Goal: Transaction & Acquisition: Purchase product/service

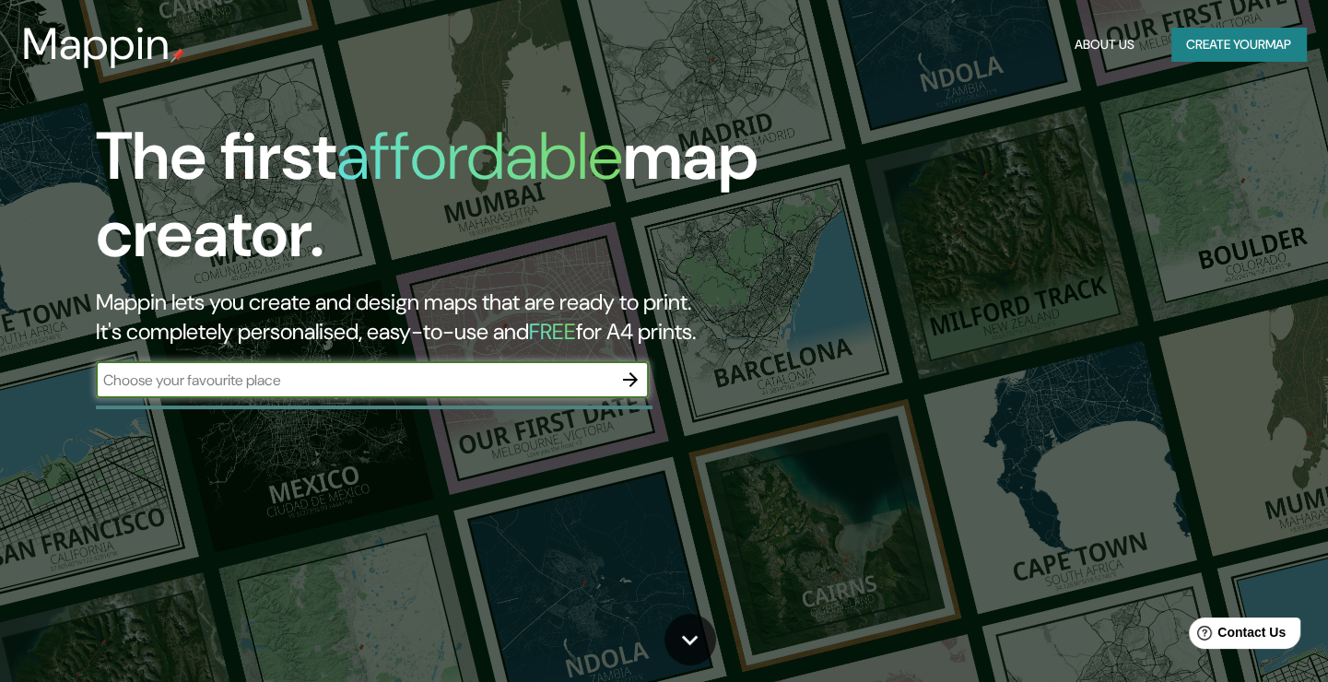
click at [551, 393] on div "​" at bounding box center [372, 379] width 553 height 37
type input "QRO"
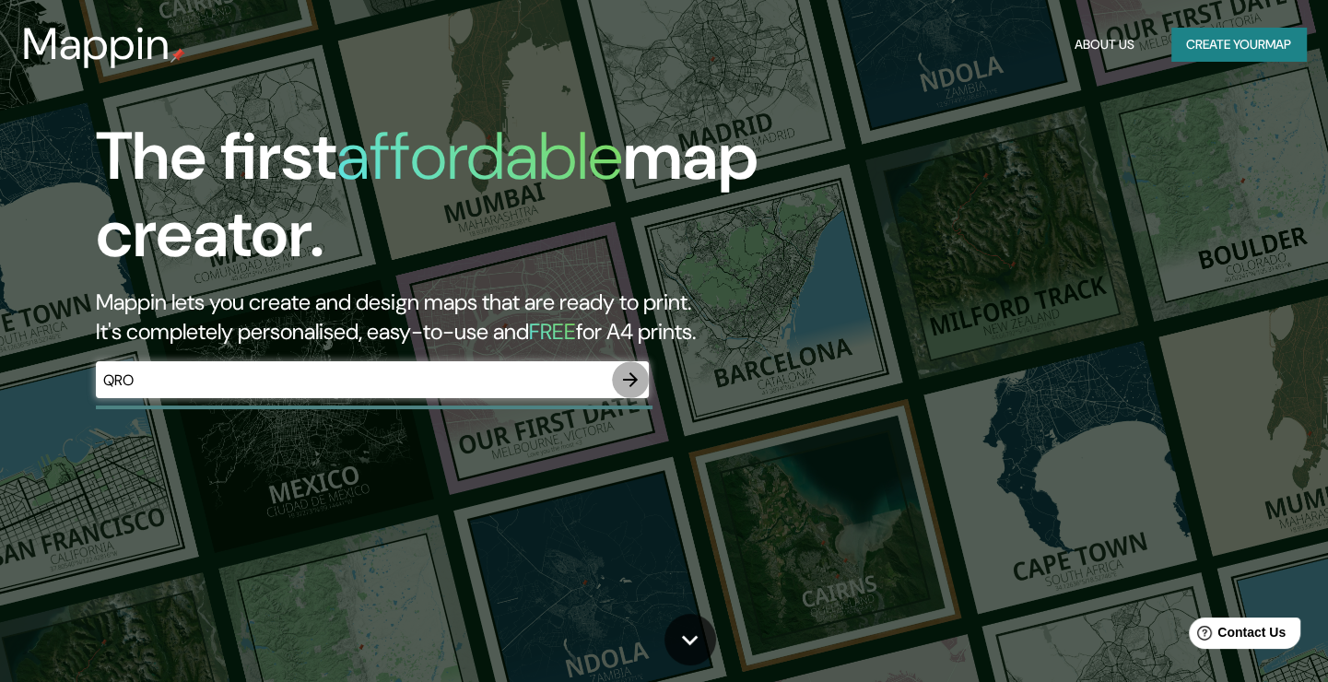
click at [628, 381] on icon "button" at bounding box center [630, 380] width 22 height 22
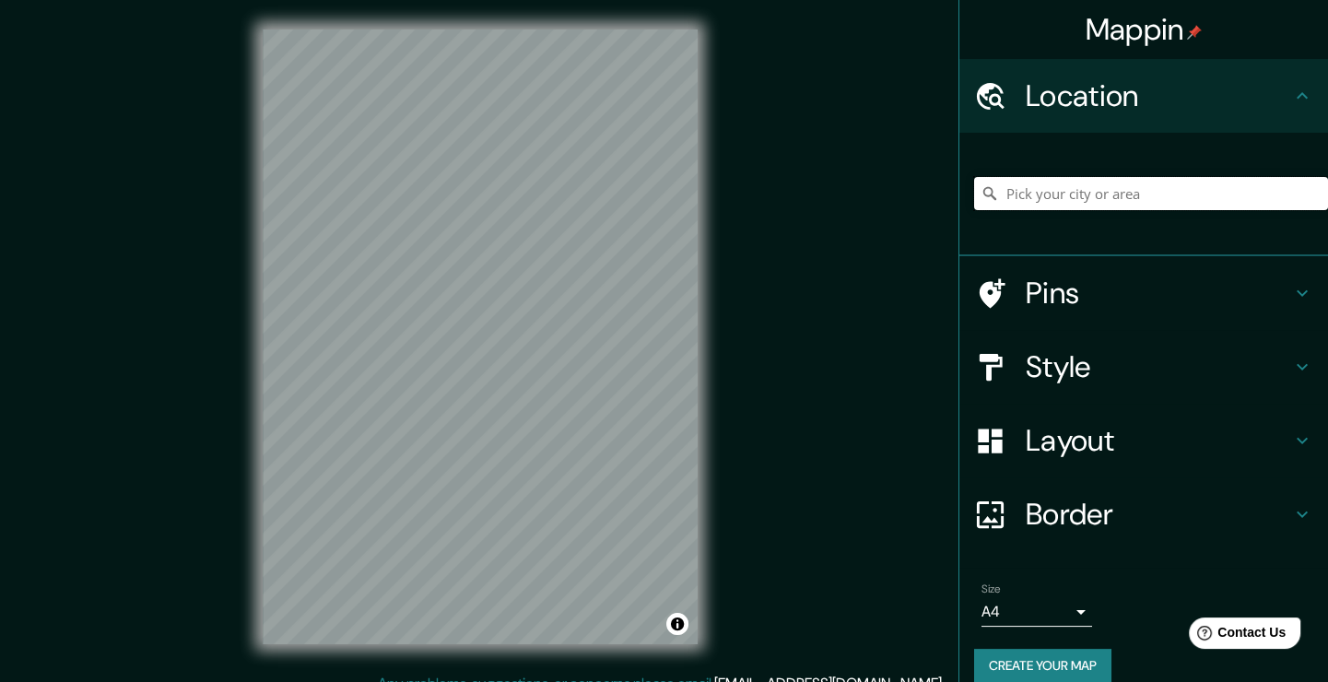
click at [1060, 199] on input "Pick your city or area" at bounding box center [1151, 193] width 354 height 33
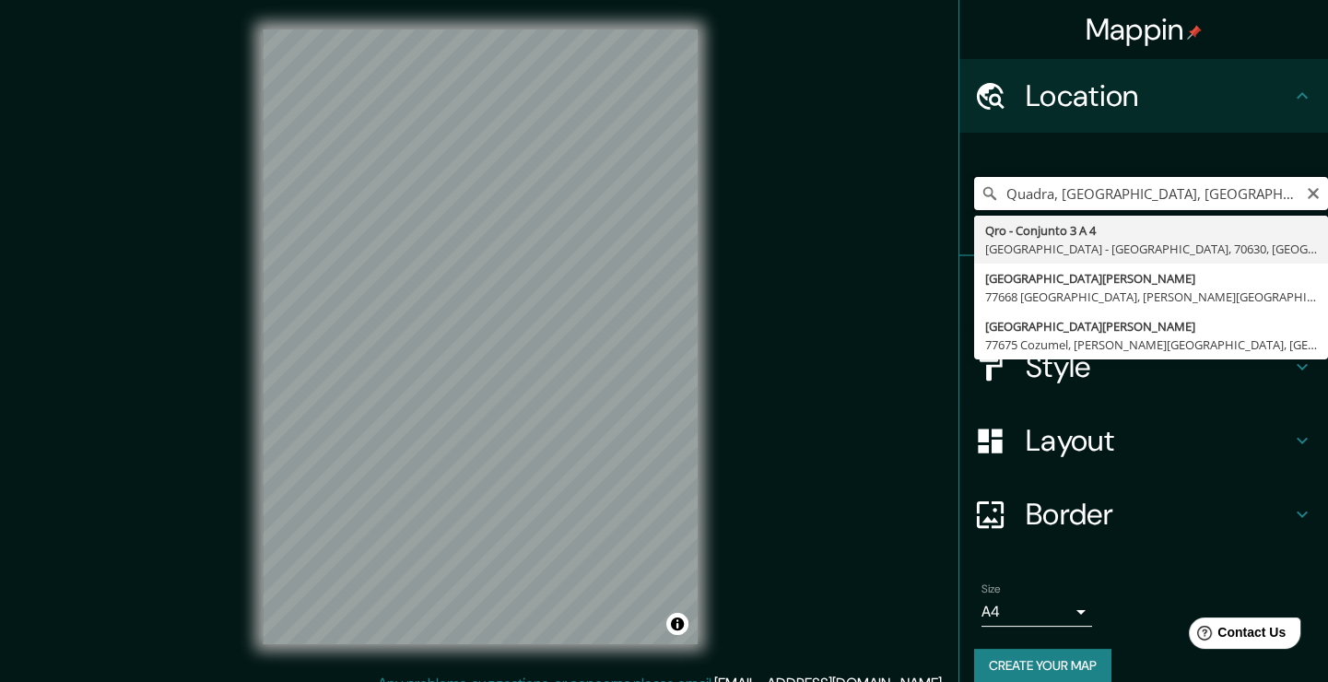
click at [1042, 191] on input "Quadra, [GEOGRAPHIC_DATA], [GEOGRAPHIC_DATA]" at bounding box center [1151, 193] width 354 height 33
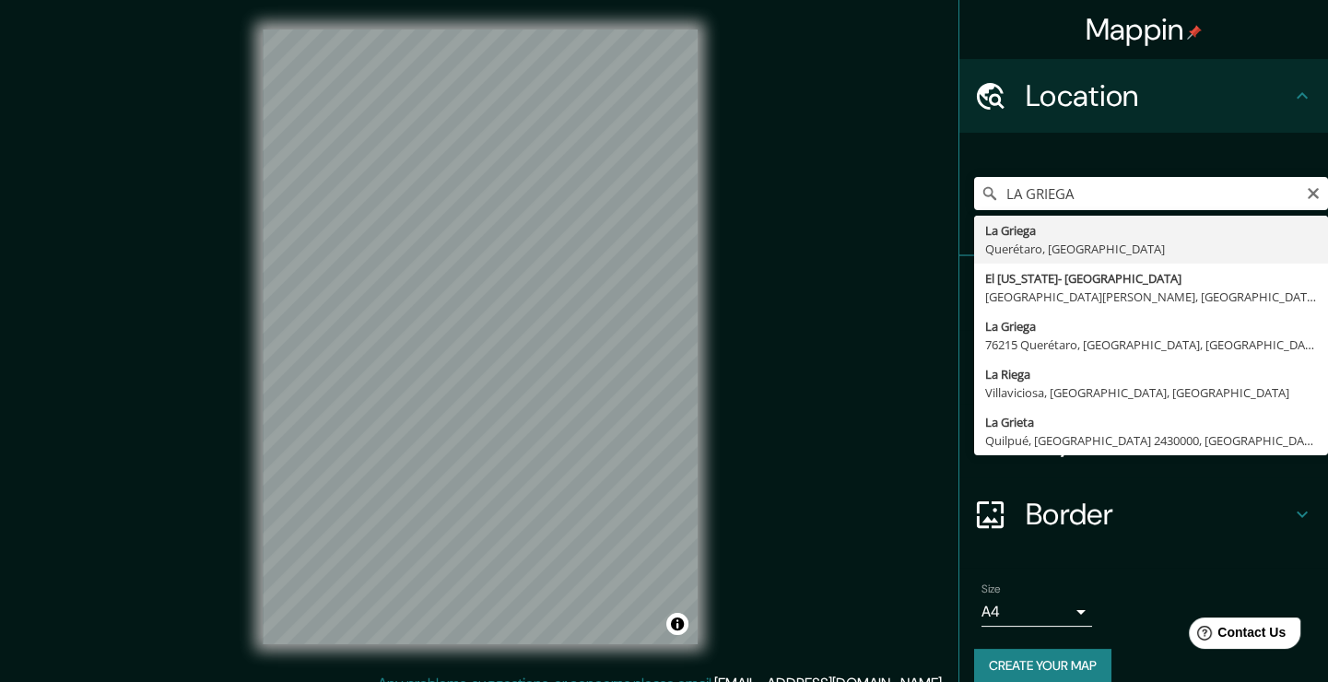
type input "La Griega, [GEOGRAPHIC_DATA], [GEOGRAPHIC_DATA]"
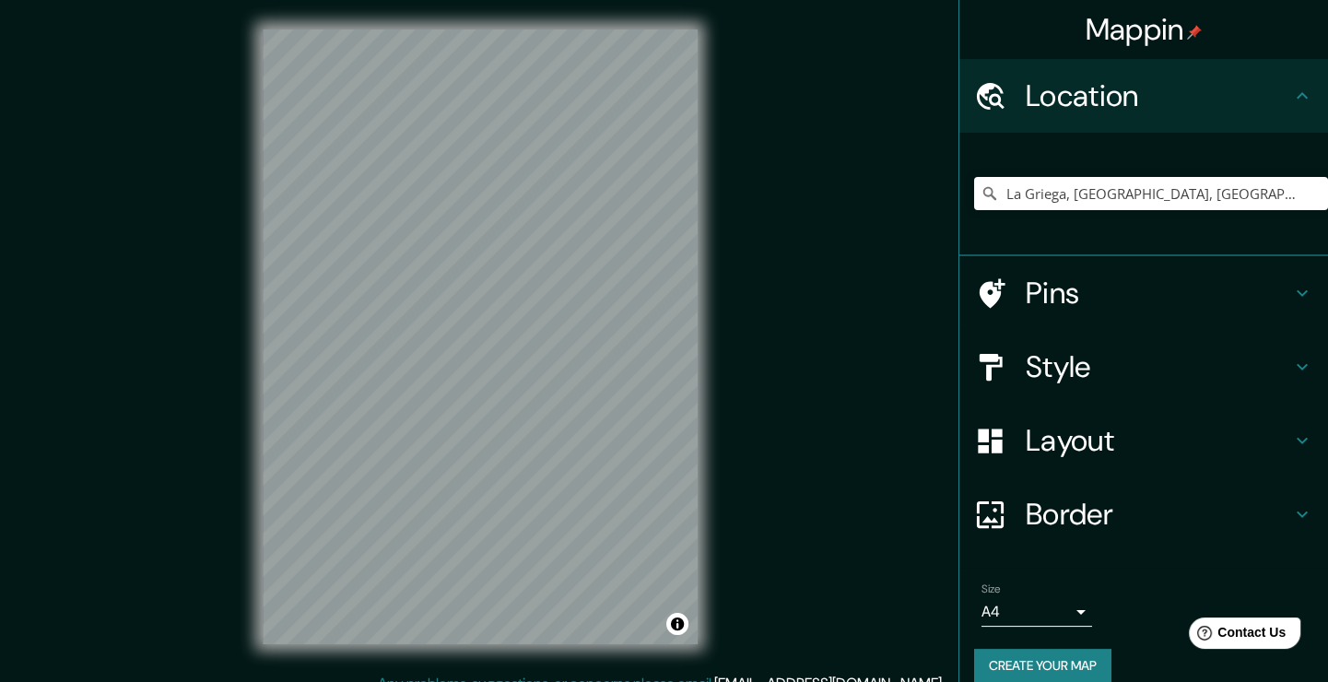
click at [1154, 368] on h4 "Style" at bounding box center [1157, 366] width 265 height 37
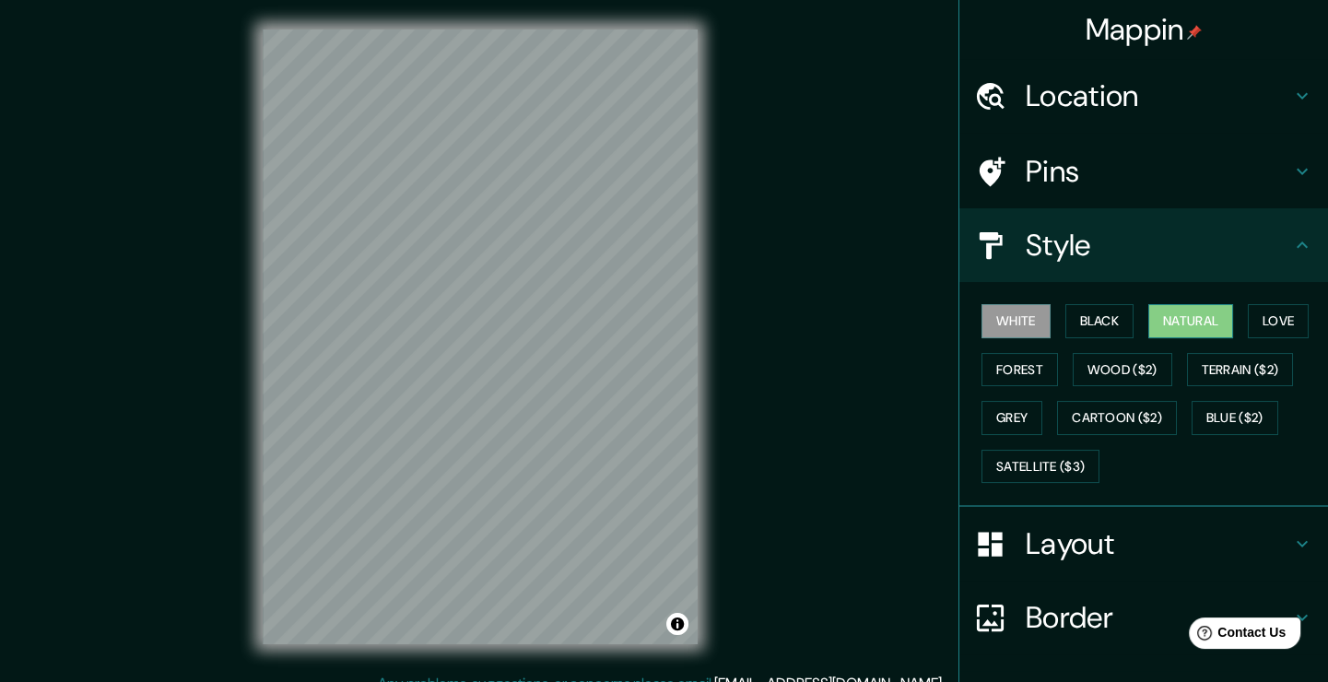
click at [1190, 324] on button "Natural" at bounding box center [1190, 321] width 85 height 34
click at [1090, 327] on button "Black" at bounding box center [1099, 321] width 69 height 34
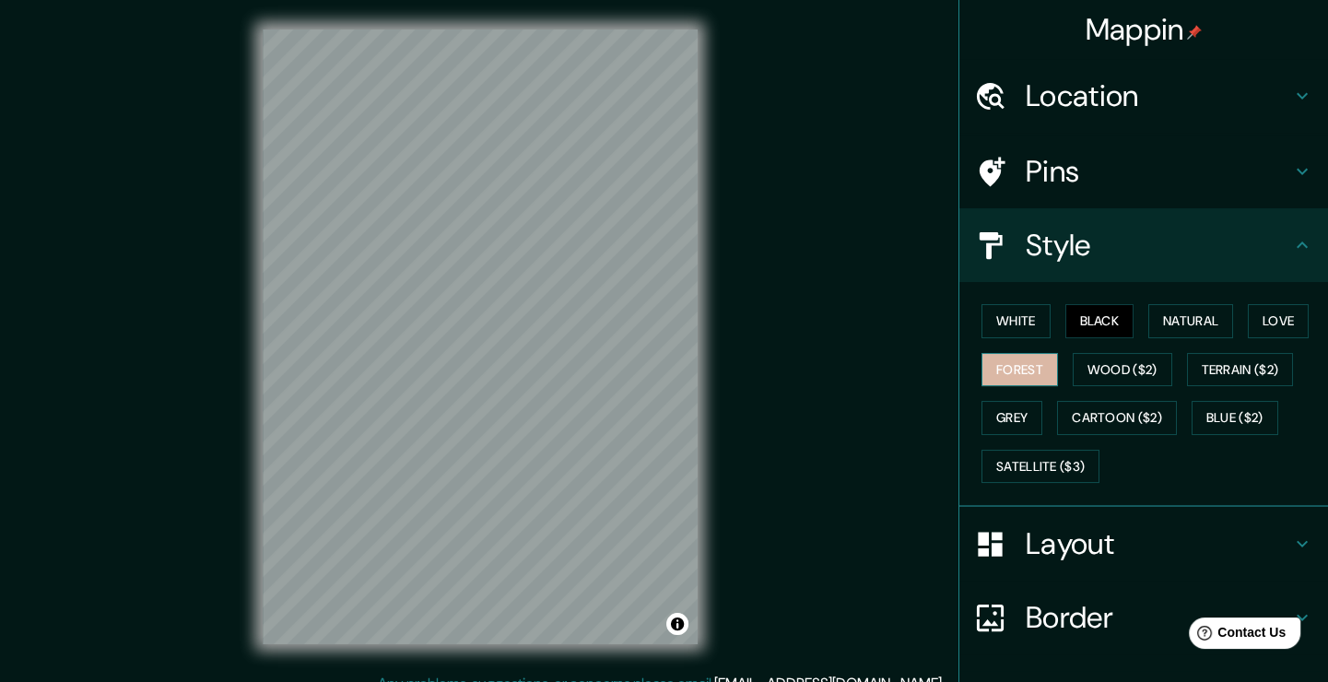
click at [1028, 373] on button "Forest" at bounding box center [1019, 370] width 76 height 34
click at [995, 405] on button "Grey" at bounding box center [1011, 418] width 61 height 34
click at [1013, 415] on button "Grey" at bounding box center [1011, 418] width 61 height 34
click at [1013, 369] on button "Forest" at bounding box center [1019, 370] width 76 height 34
click at [1051, 533] on h4 "Layout" at bounding box center [1157, 543] width 265 height 37
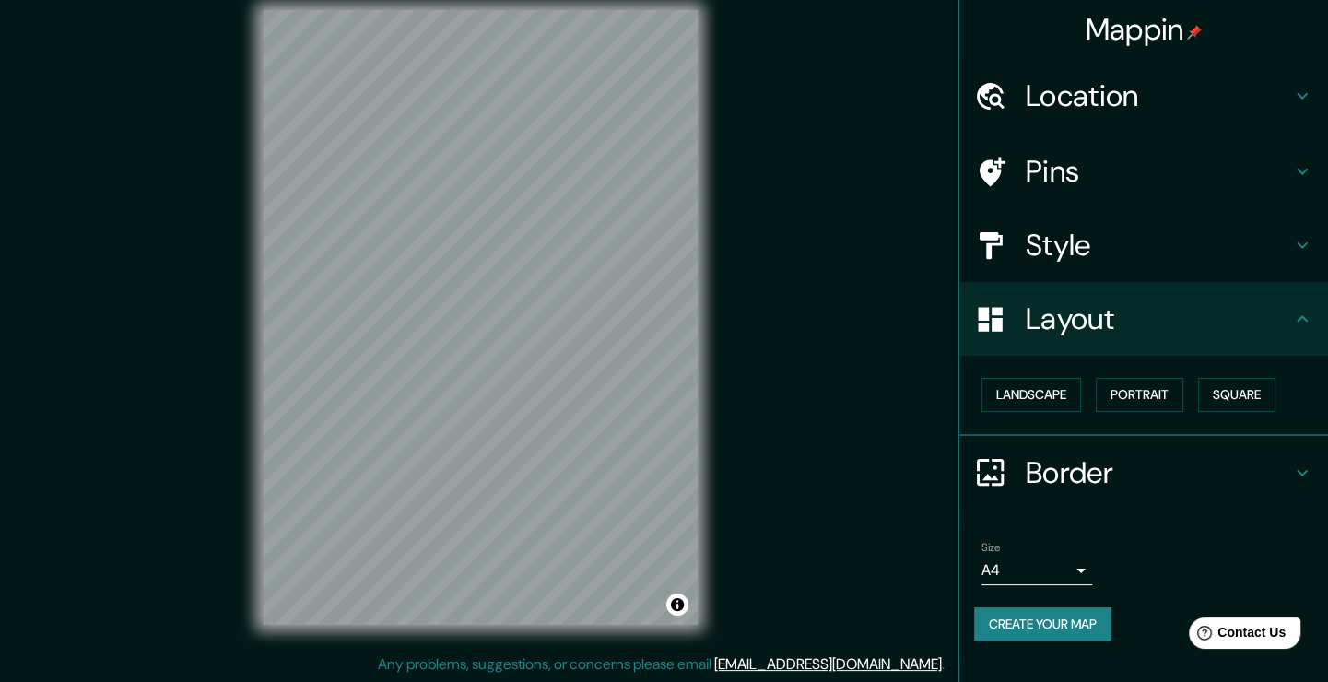
scroll to position [20, 0]
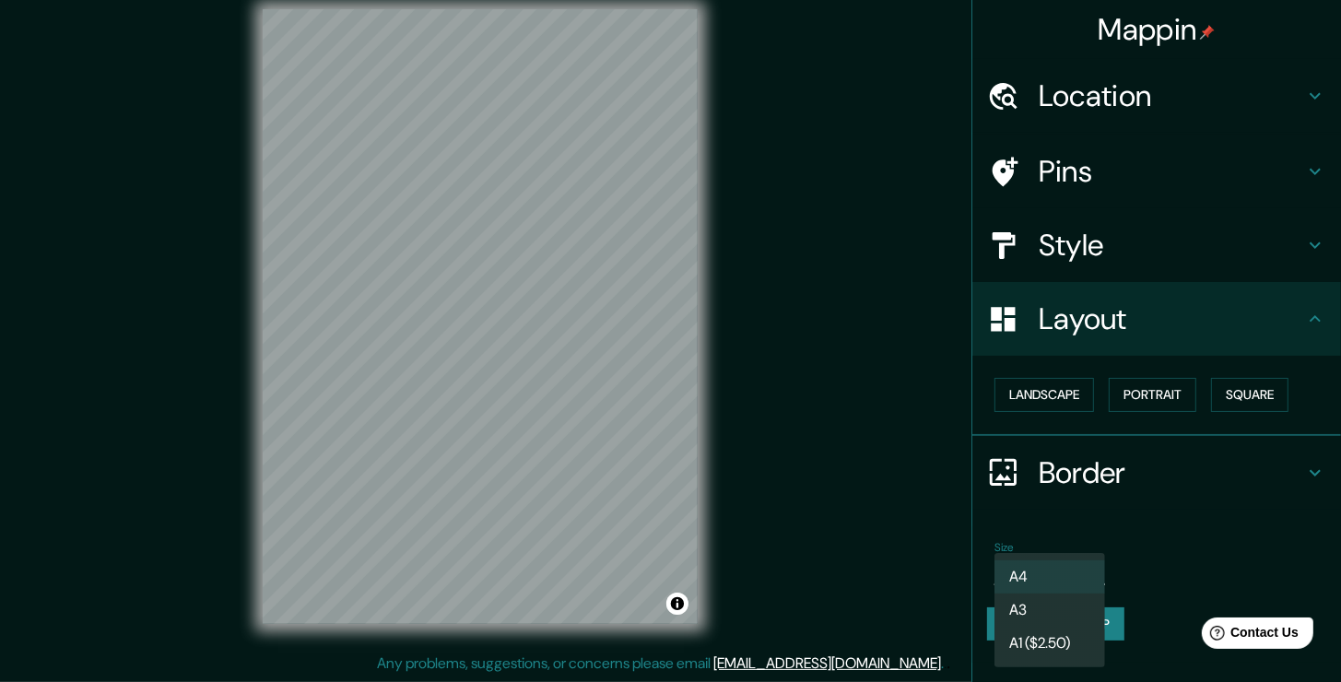
click at [1073, 571] on body "Mappin Location [GEOGRAPHIC_DATA], [GEOGRAPHIC_DATA], [GEOGRAPHIC_DATA] Pins St…" at bounding box center [670, 321] width 1341 height 682
click at [1132, 553] on div at bounding box center [670, 341] width 1341 height 682
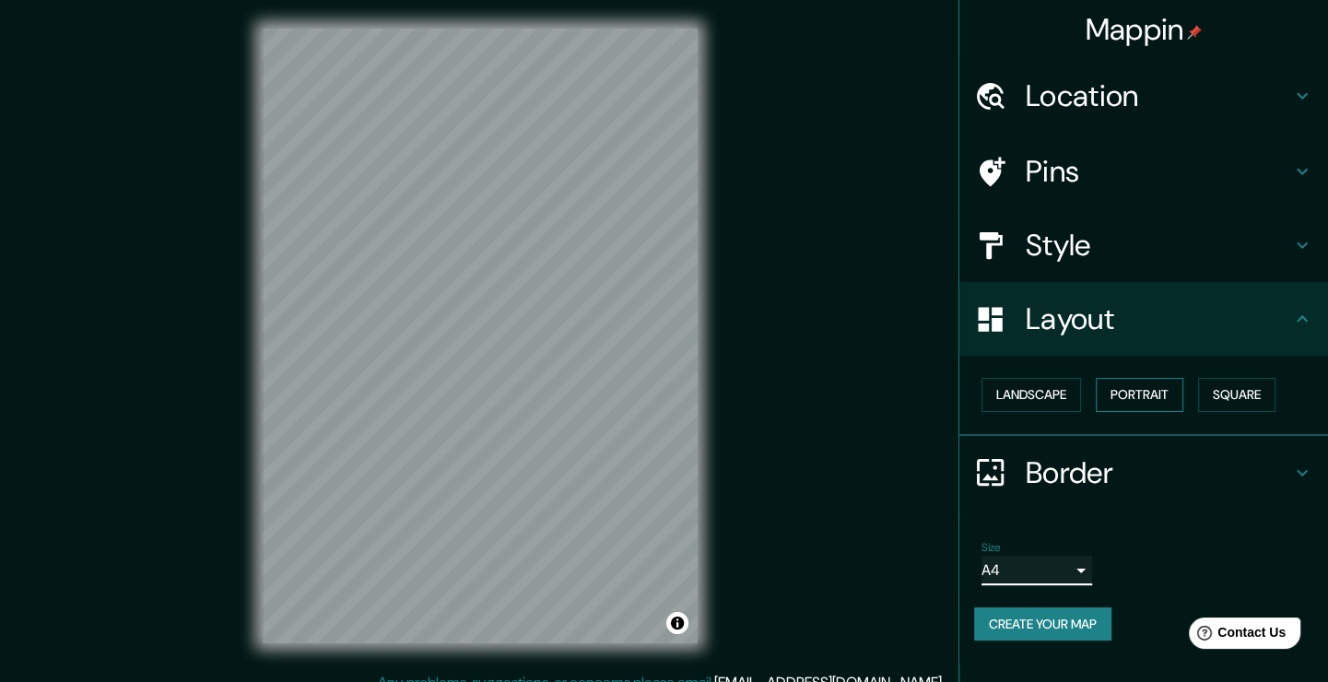
scroll to position [0, 0]
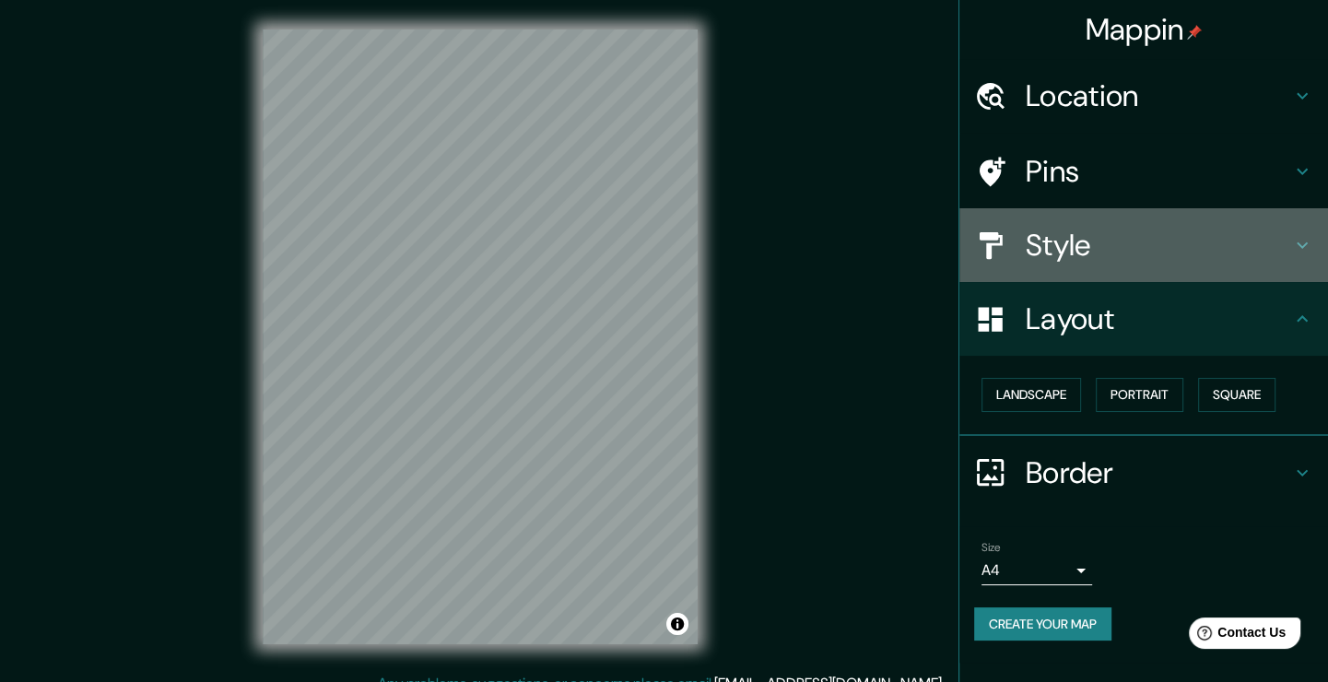
click at [1142, 258] on h4 "Style" at bounding box center [1157, 245] width 265 height 37
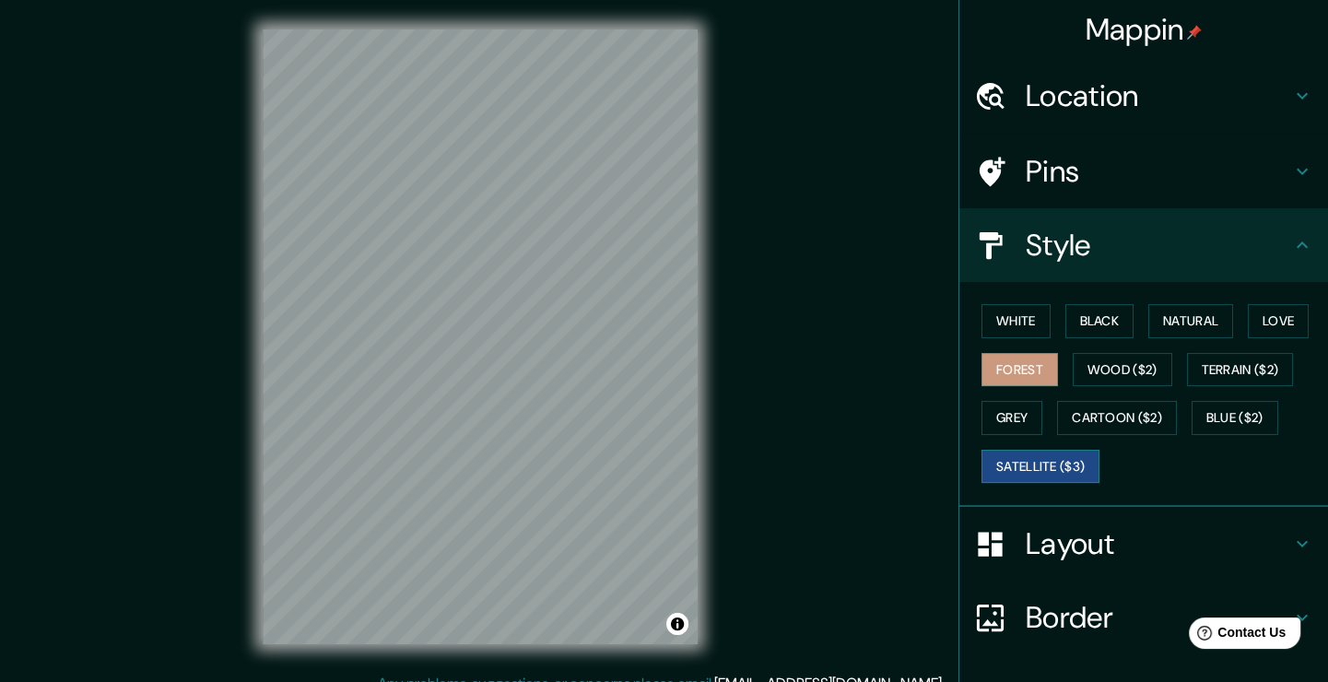
click at [1066, 465] on button "Satellite ($3)" at bounding box center [1040, 467] width 118 height 34
click at [1116, 382] on button "Wood ($2)" at bounding box center [1122, 370] width 100 height 34
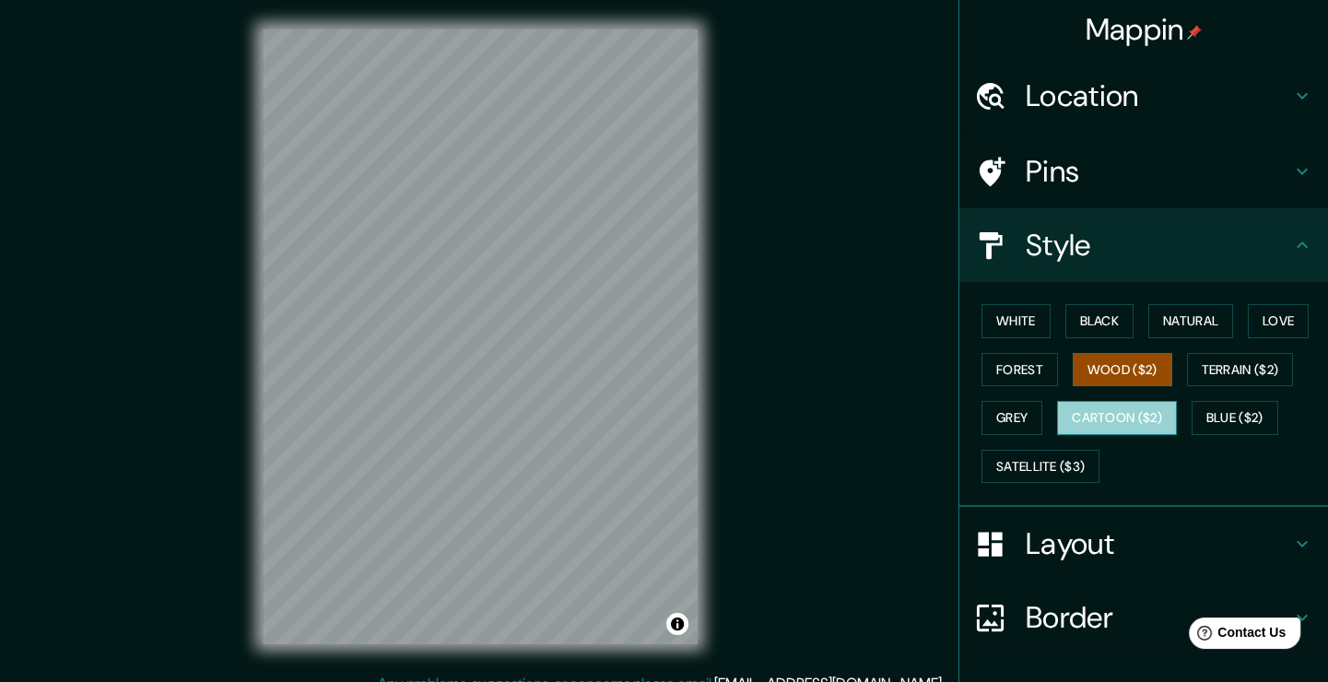
click at [1123, 414] on button "Cartoon ($2)" at bounding box center [1117, 418] width 120 height 34
click at [1115, 361] on button "Wood ($2)" at bounding box center [1122, 370] width 100 height 34
click at [1101, 408] on button "Cartoon ($2)" at bounding box center [1117, 418] width 120 height 34
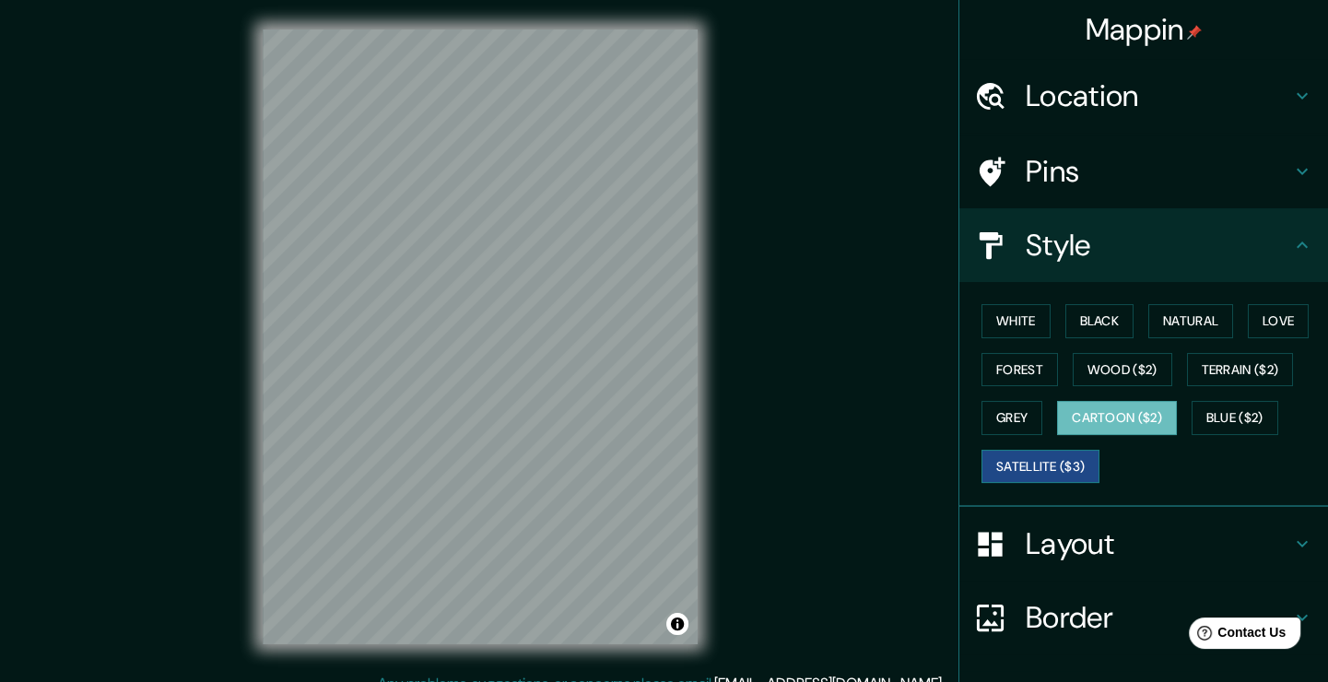
click at [1022, 466] on button "Satellite ($3)" at bounding box center [1040, 467] width 118 height 34
click at [1193, 419] on button "Blue ($2)" at bounding box center [1234, 418] width 87 height 34
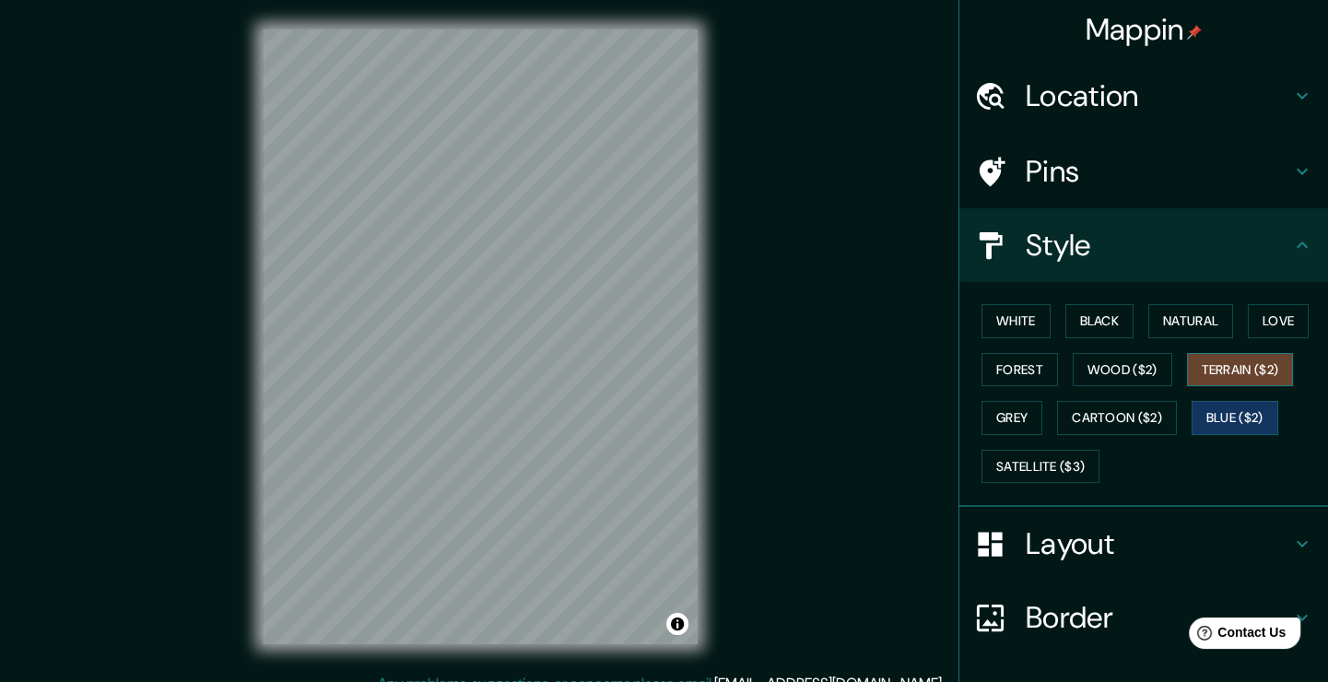
click at [1200, 364] on button "Terrain ($2)" at bounding box center [1240, 370] width 107 height 34
click at [1100, 535] on h4 "Layout" at bounding box center [1157, 543] width 265 height 37
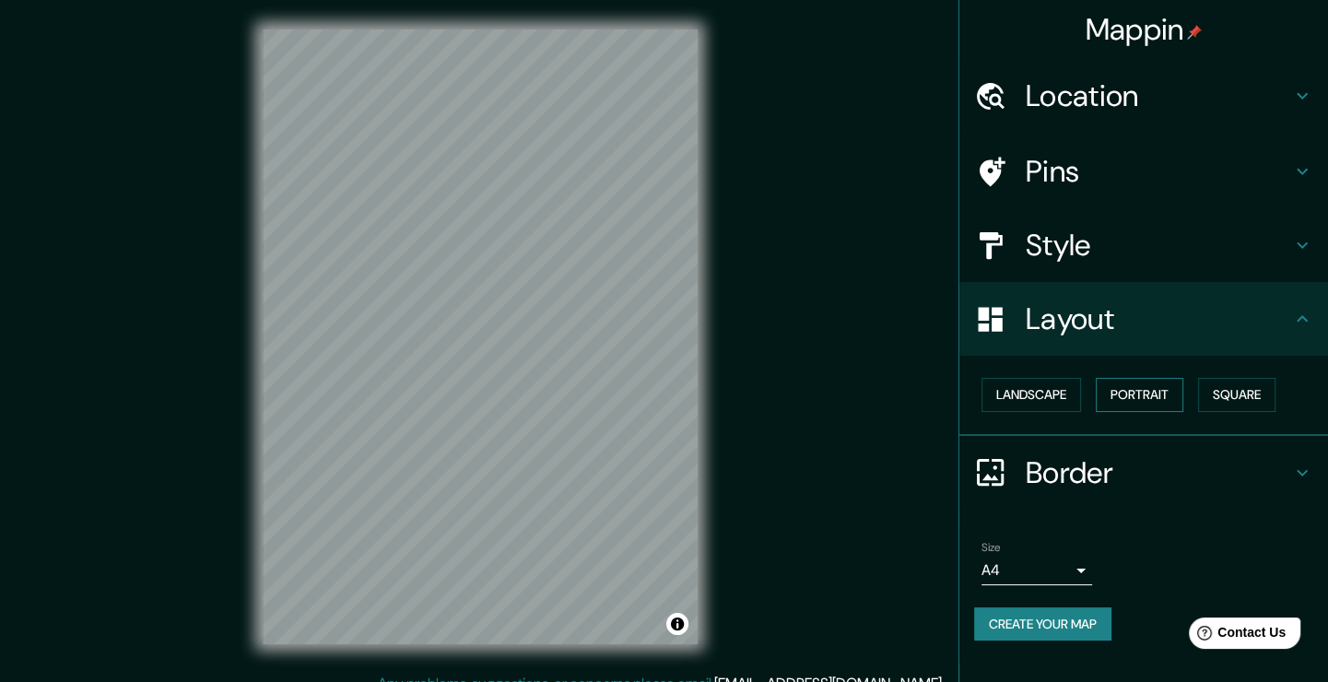
click at [1128, 391] on button "Portrait" at bounding box center [1139, 395] width 88 height 34
click at [1050, 388] on button "Landscape" at bounding box center [1031, 395] width 100 height 34
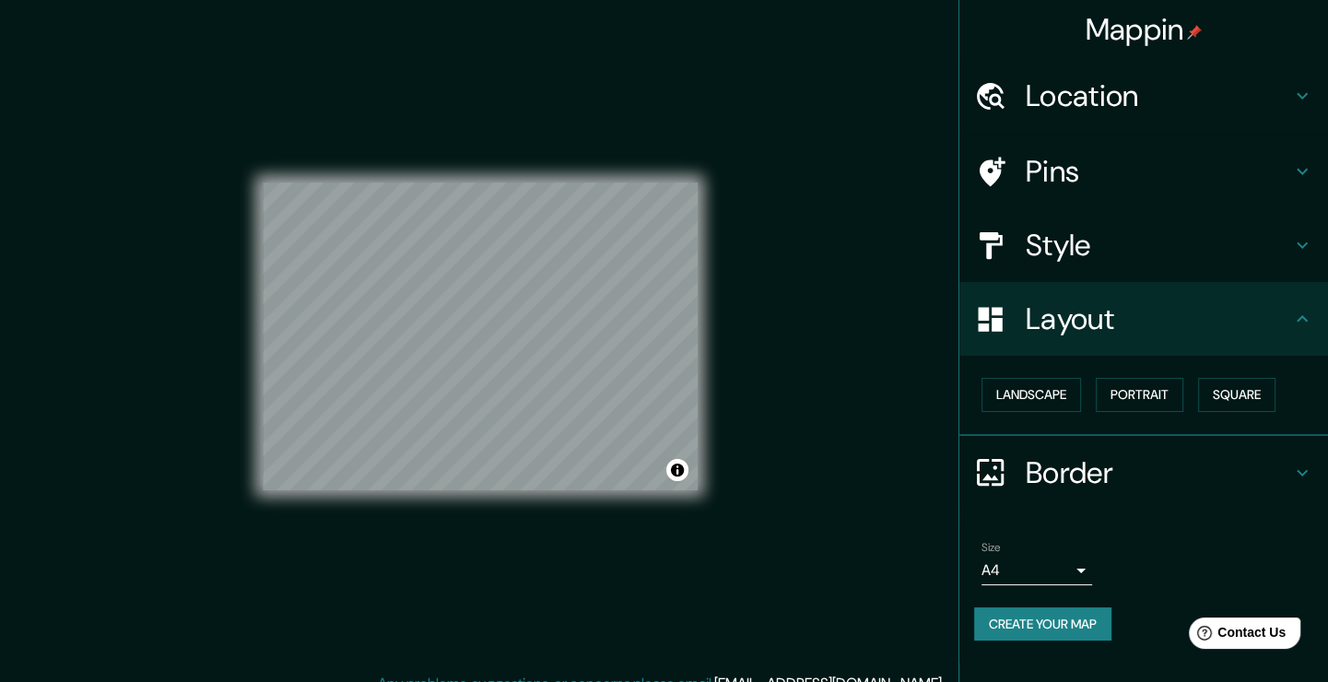
click at [1234, 333] on h4 "Layout" at bounding box center [1157, 318] width 265 height 37
click at [1277, 330] on h4 "Layout" at bounding box center [1157, 318] width 265 height 37
click at [1230, 390] on button "Square" at bounding box center [1236, 395] width 77 height 34
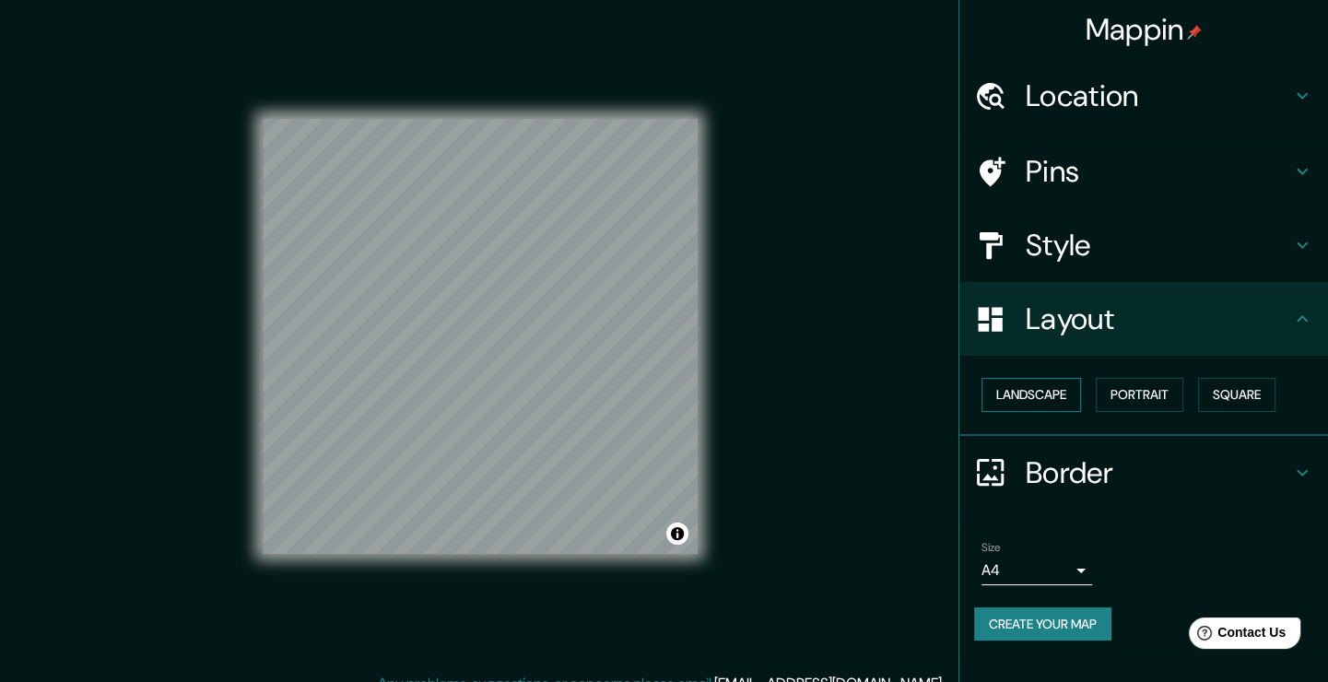
click at [1075, 395] on button "Landscape" at bounding box center [1031, 395] width 100 height 34
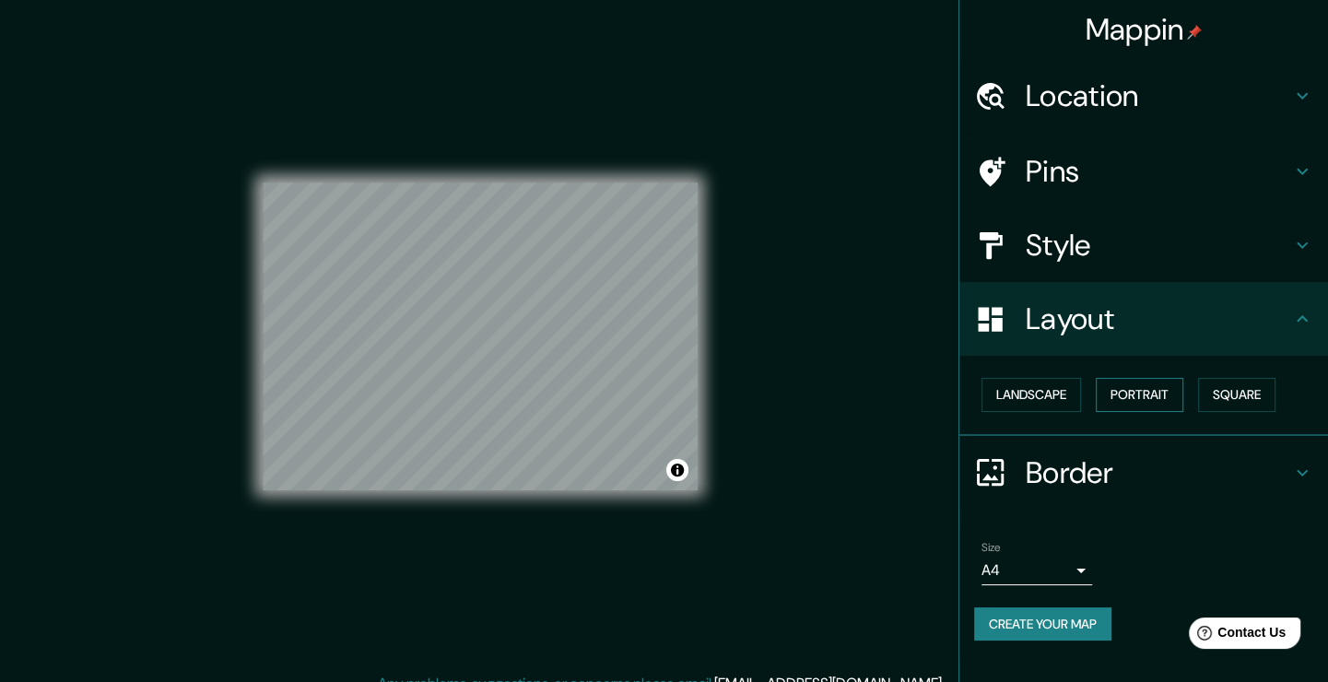
click at [1135, 390] on button "Portrait" at bounding box center [1139, 395] width 88 height 34
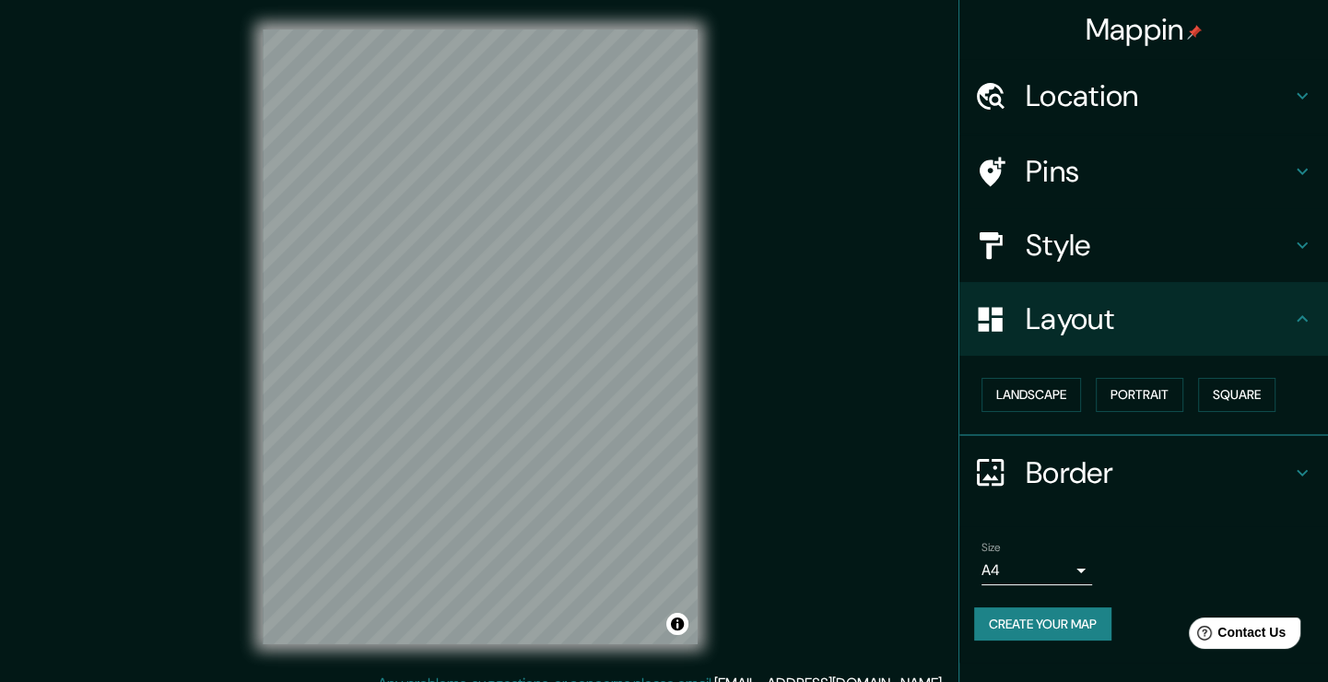
click at [1287, 336] on h4 "Layout" at bounding box center [1157, 318] width 265 height 37
click at [1220, 255] on h4 "Style" at bounding box center [1157, 245] width 265 height 37
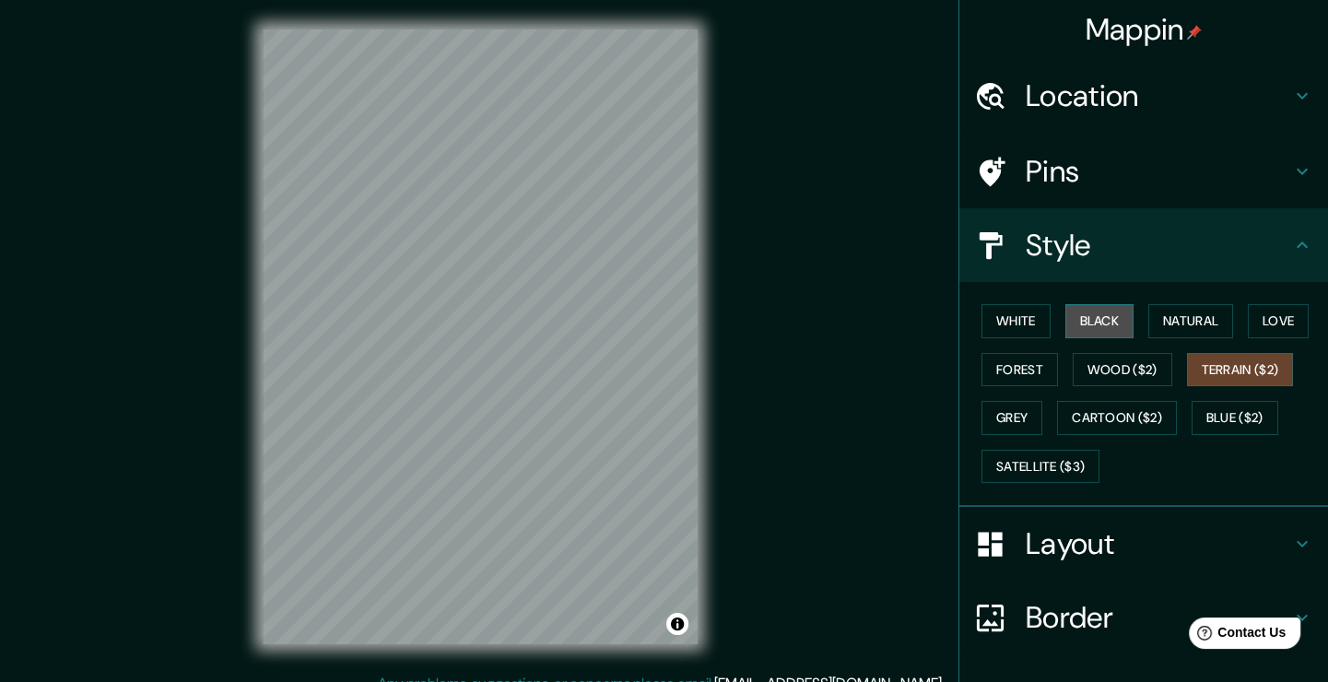
click at [1089, 328] on button "Black" at bounding box center [1099, 321] width 69 height 34
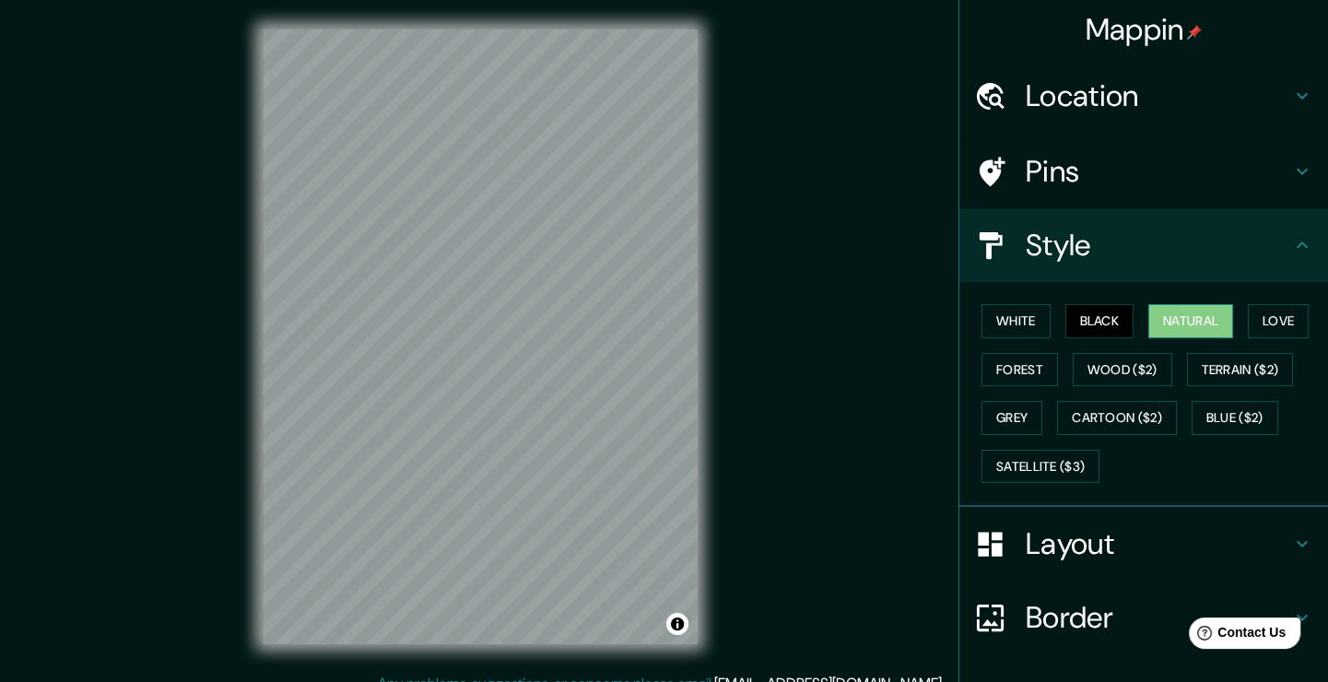
click at [1159, 302] on div "White Black Natural Love Forest Wood ($2) Terrain ($2) Grey Cartoon ($2) Blue (…" at bounding box center [1151, 393] width 354 height 193
click at [990, 322] on button "White" at bounding box center [1015, 321] width 69 height 34
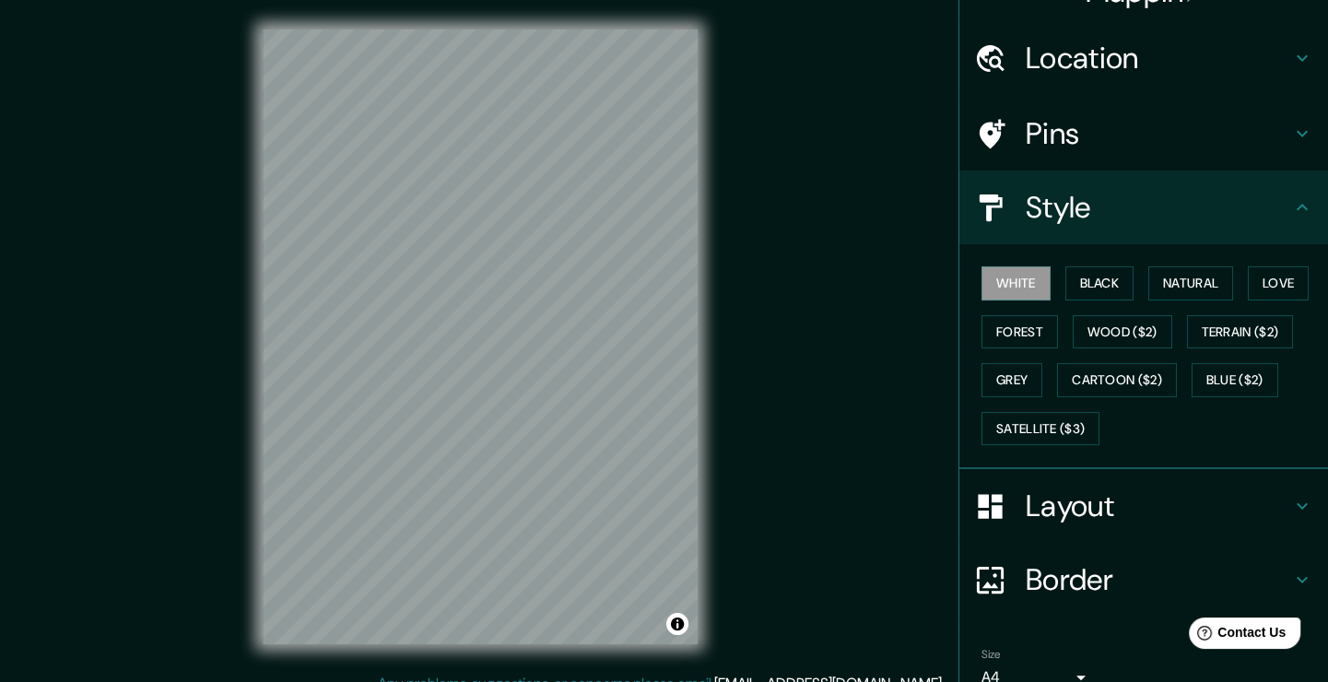
scroll to position [122, 0]
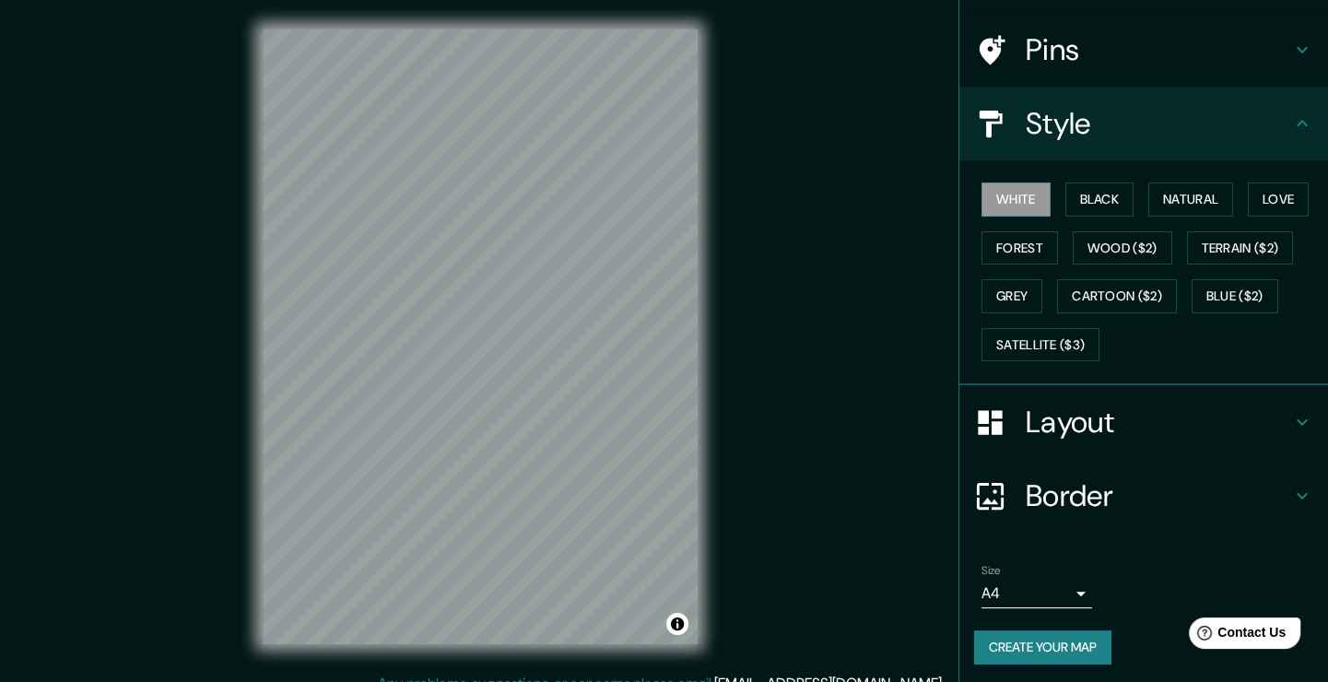
click at [1054, 492] on h4 "Border" at bounding box center [1157, 495] width 265 height 37
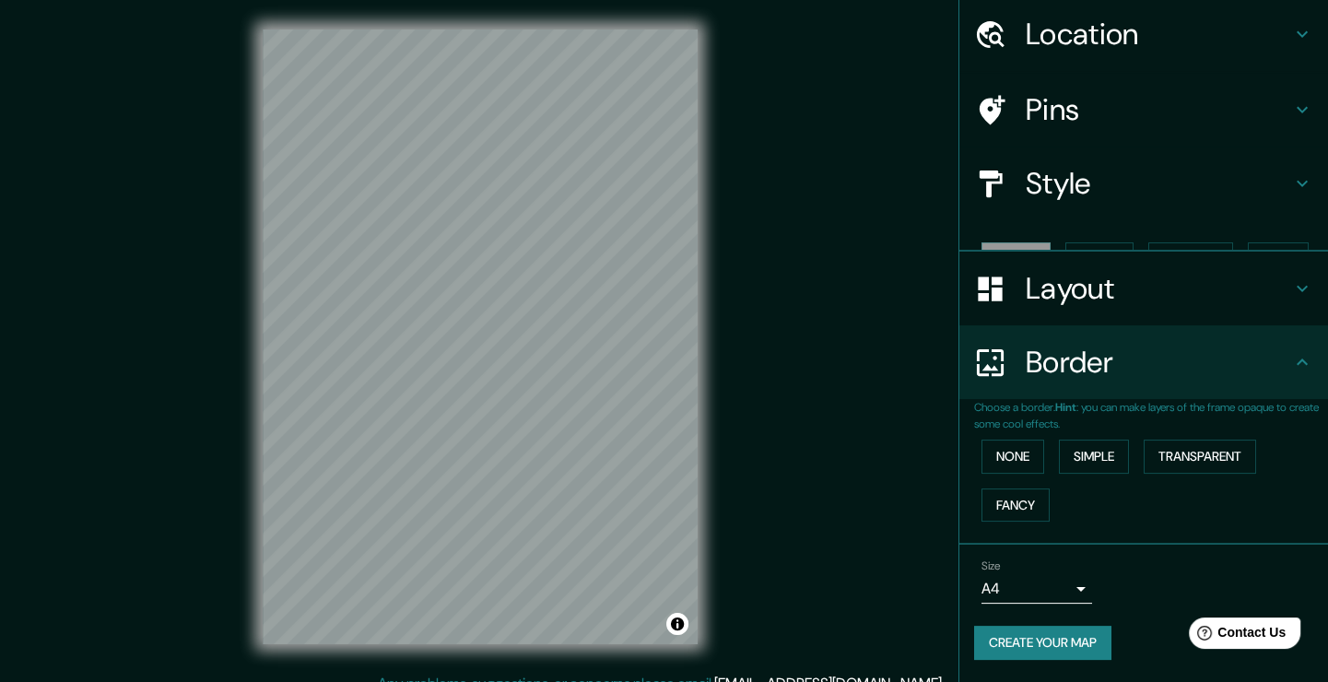
scroll to position [29, 0]
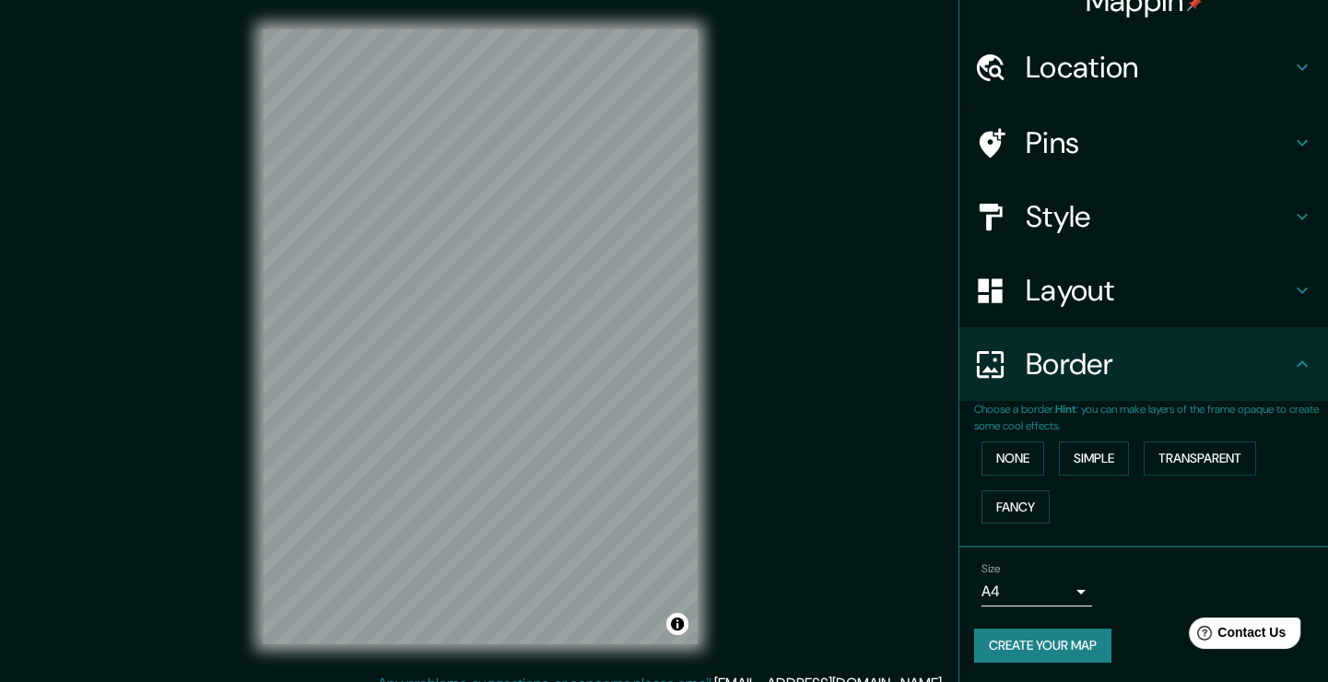
click at [1263, 369] on h4 "Border" at bounding box center [1157, 364] width 265 height 37
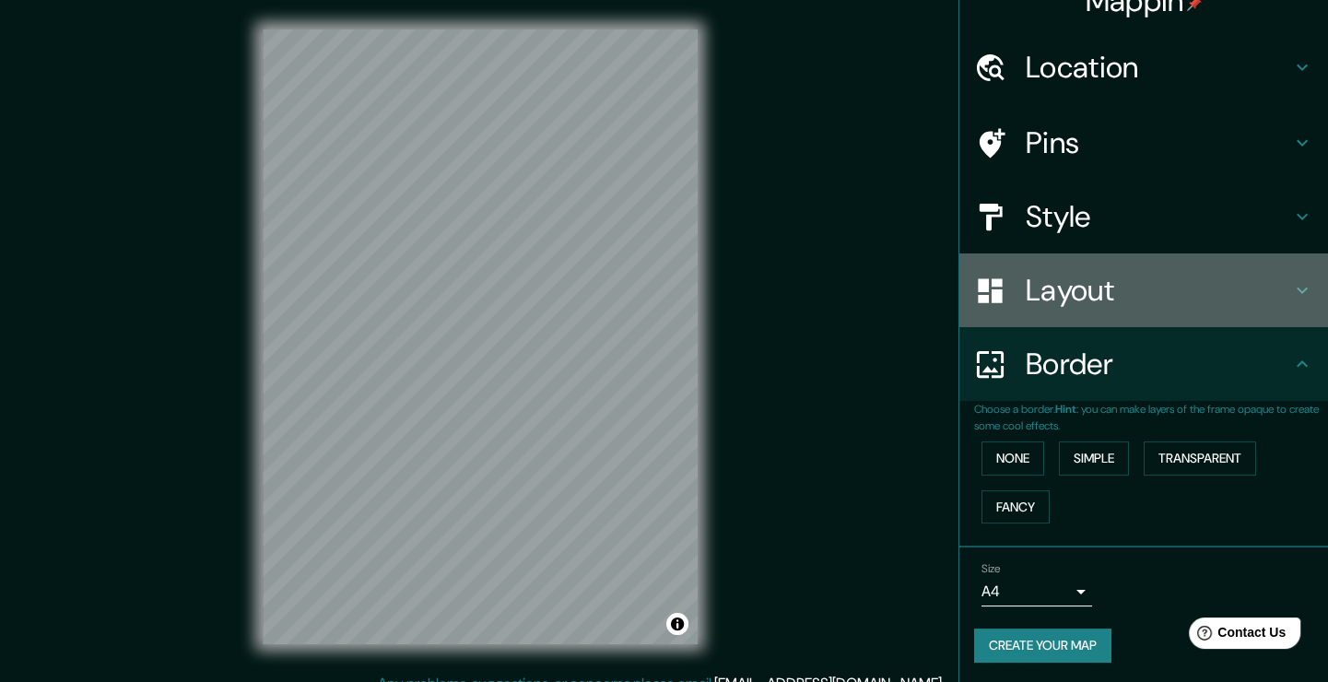
click at [1195, 308] on h4 "Layout" at bounding box center [1157, 290] width 265 height 37
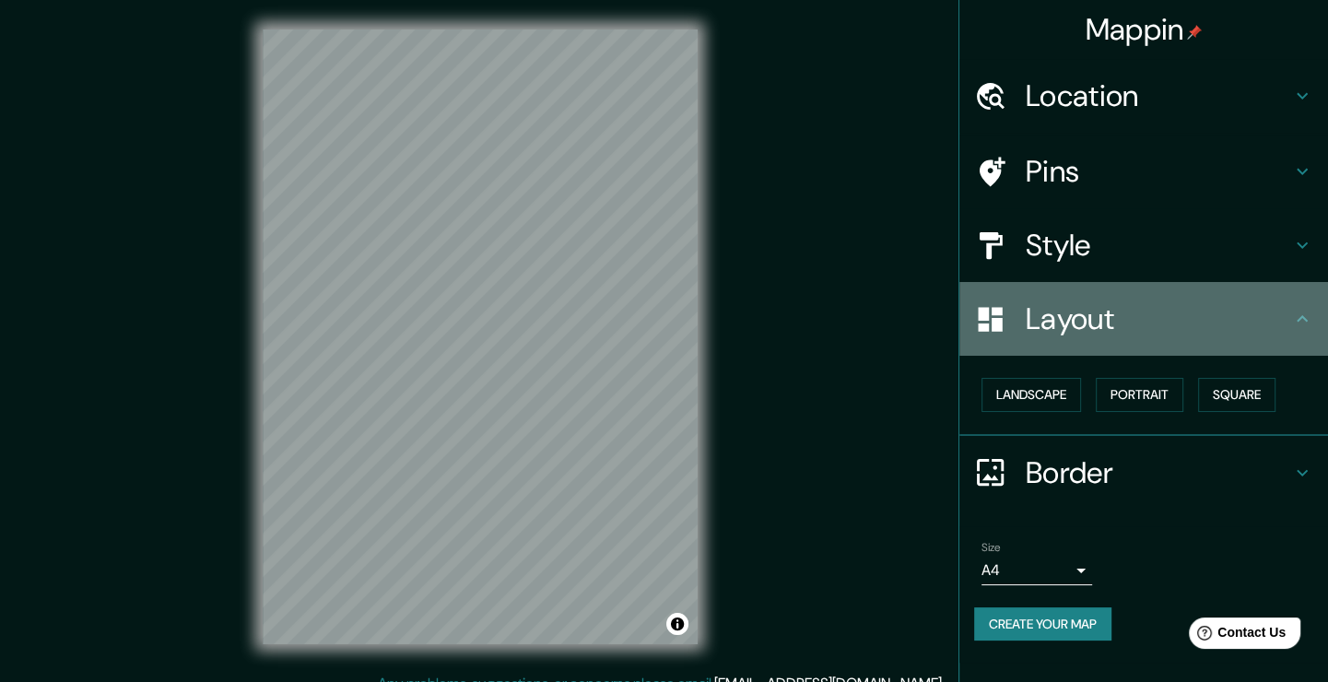
click at [1244, 304] on h4 "Layout" at bounding box center [1157, 318] width 265 height 37
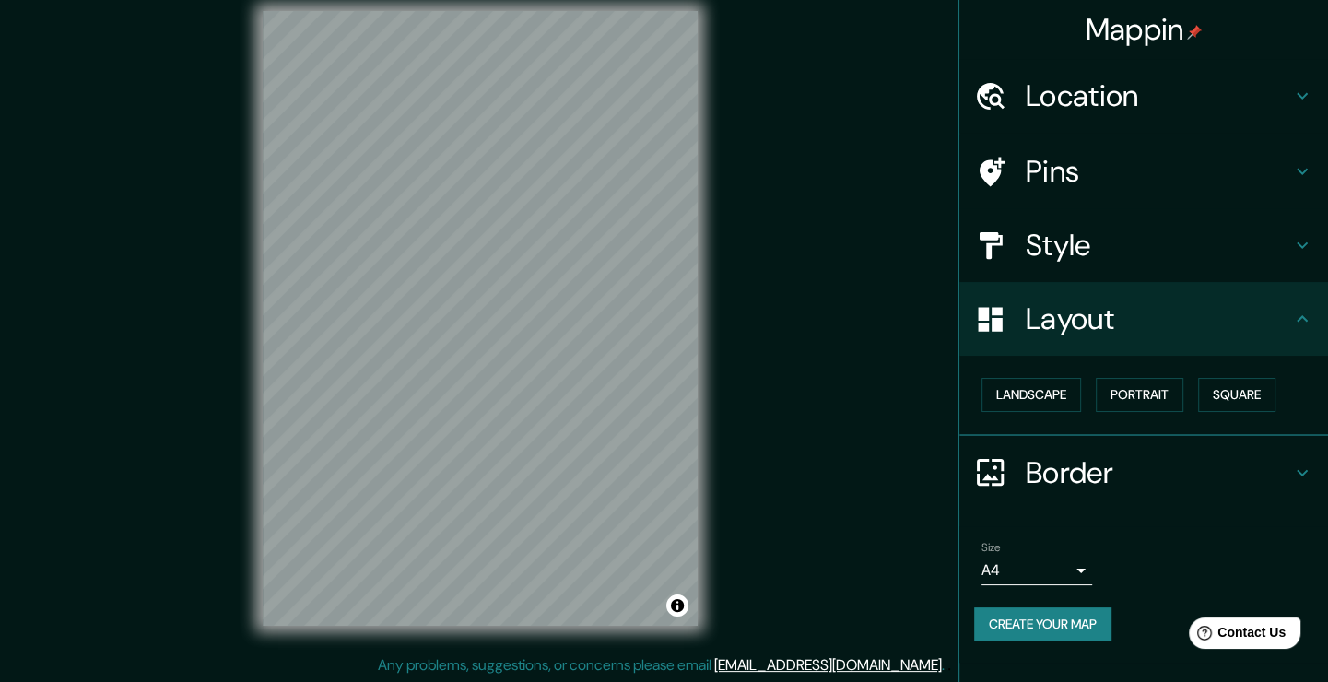
scroll to position [20, 0]
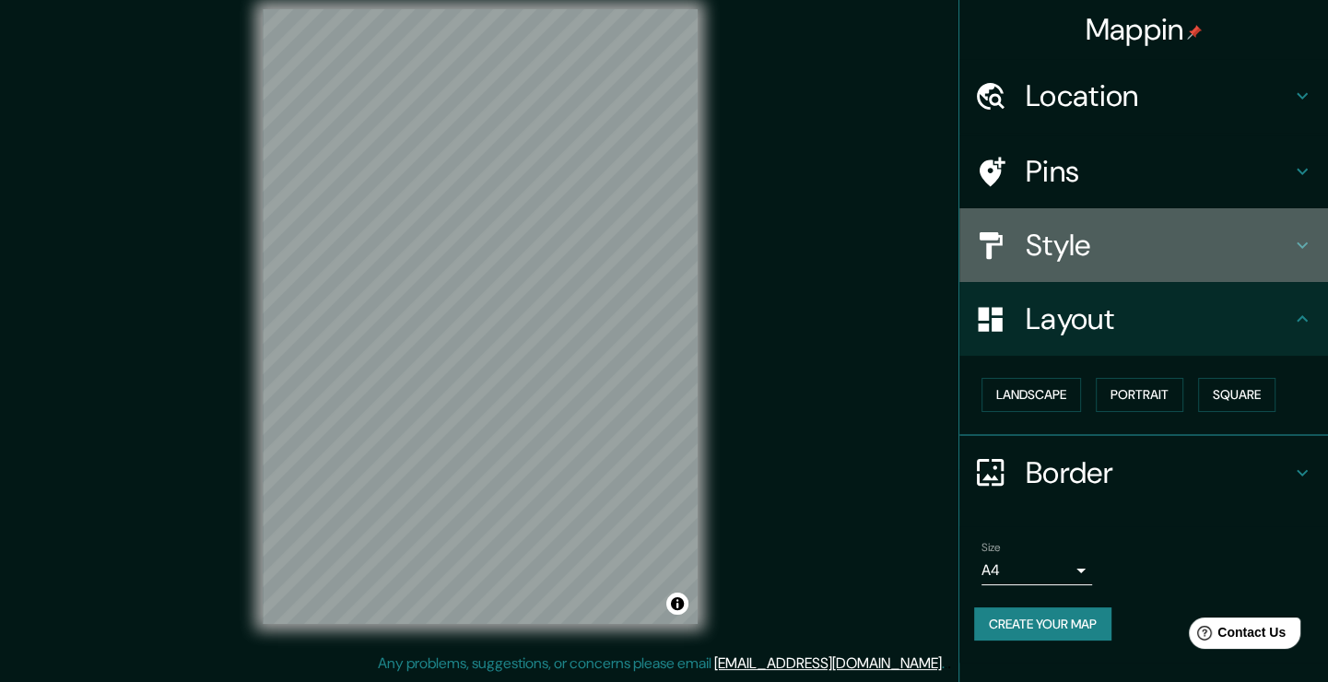
click at [1074, 258] on h4 "Style" at bounding box center [1157, 245] width 265 height 37
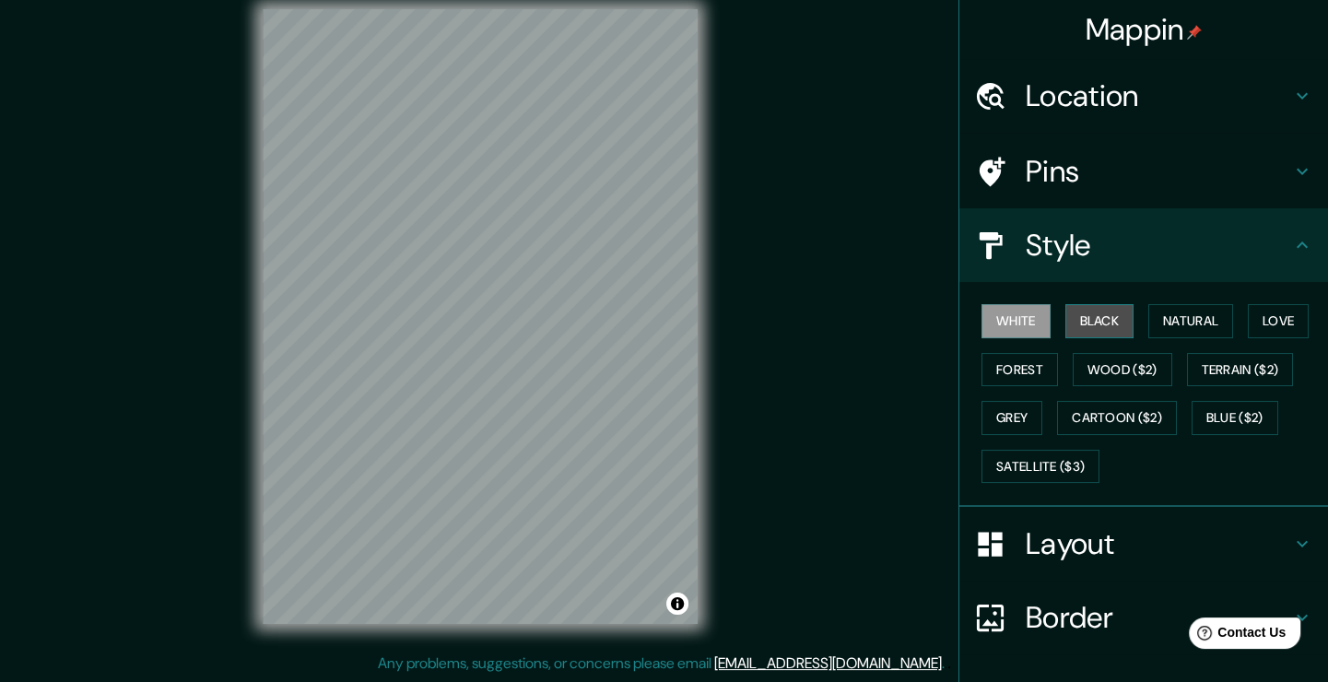
click at [1098, 314] on button "Black" at bounding box center [1099, 321] width 69 height 34
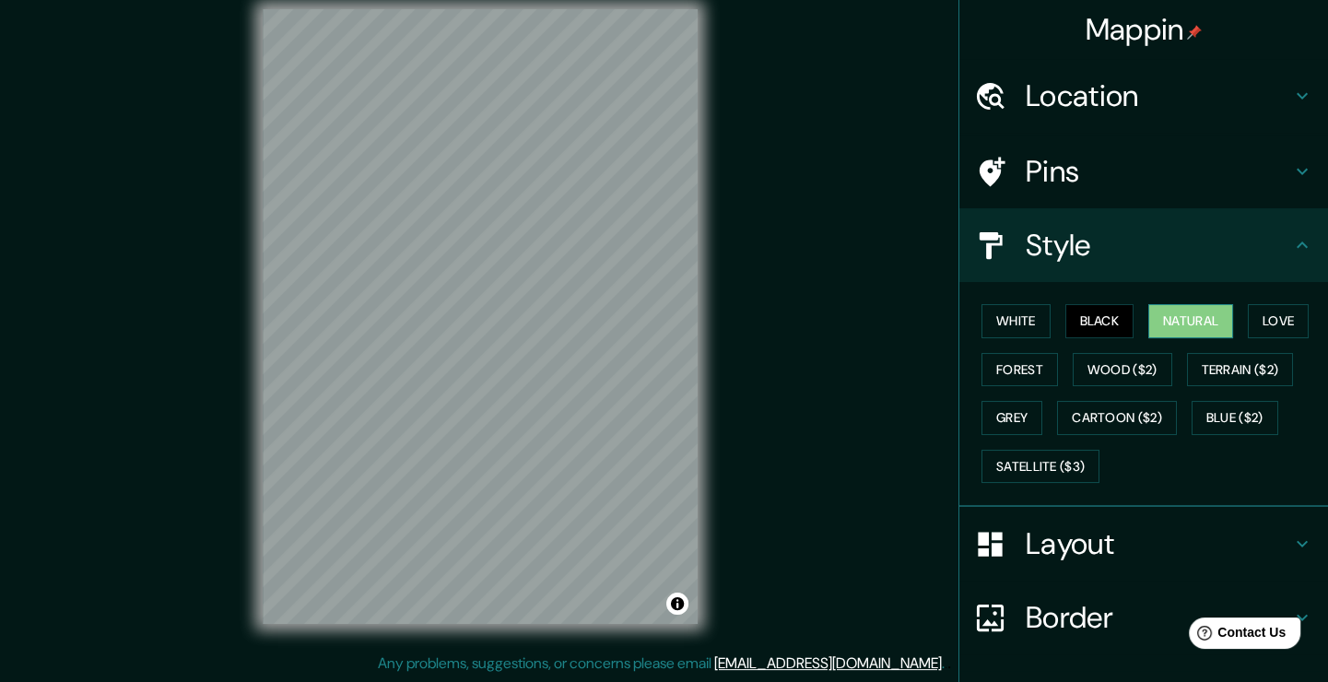
click at [1156, 323] on button "Natural" at bounding box center [1190, 321] width 85 height 34
click at [1248, 312] on button "Love" at bounding box center [1278, 321] width 61 height 34
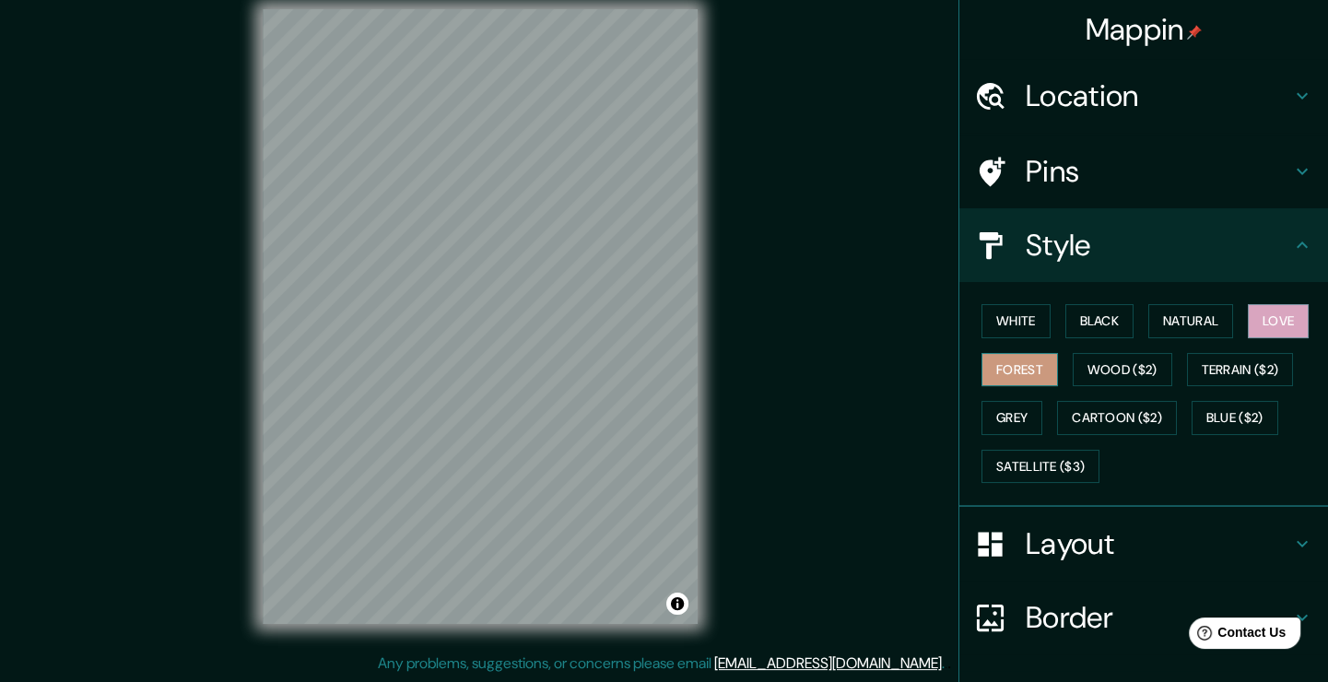
click at [991, 373] on button "Forest" at bounding box center [1019, 370] width 76 height 34
click at [1013, 411] on button "Grey" at bounding box center [1011, 418] width 61 height 34
click at [1026, 379] on button "Forest" at bounding box center [1019, 370] width 76 height 34
